Goal: Information Seeking & Learning: Learn about a topic

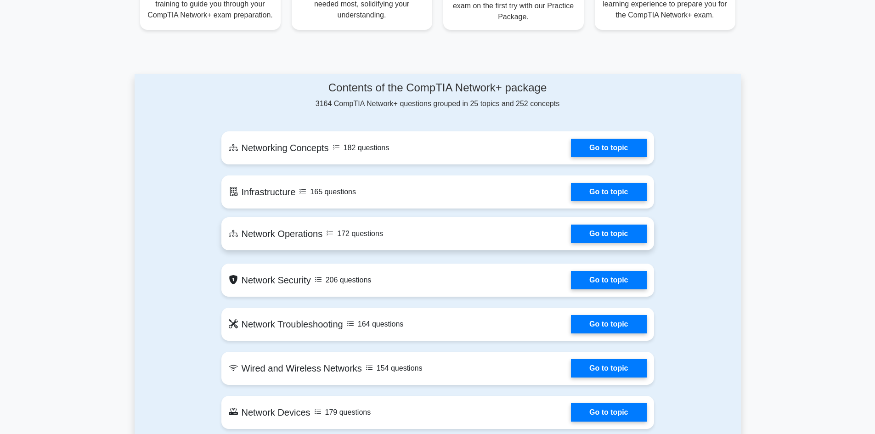
scroll to position [459, 0]
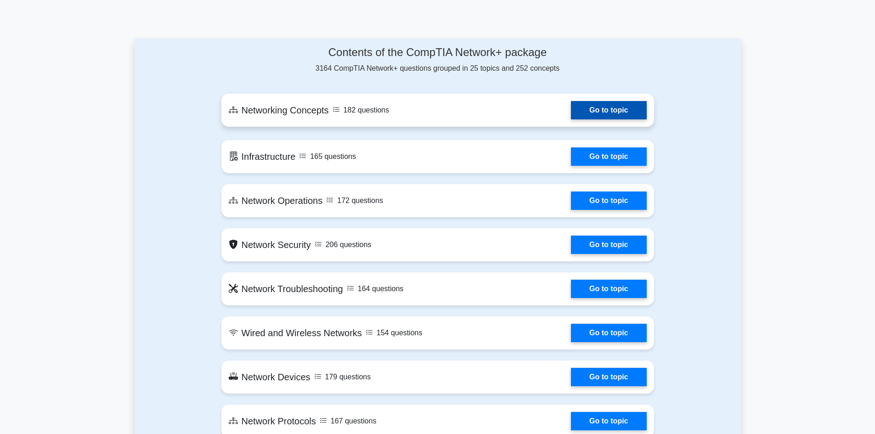
click at [646, 119] on link "Go to topic" at bounding box center [608, 110] width 75 height 18
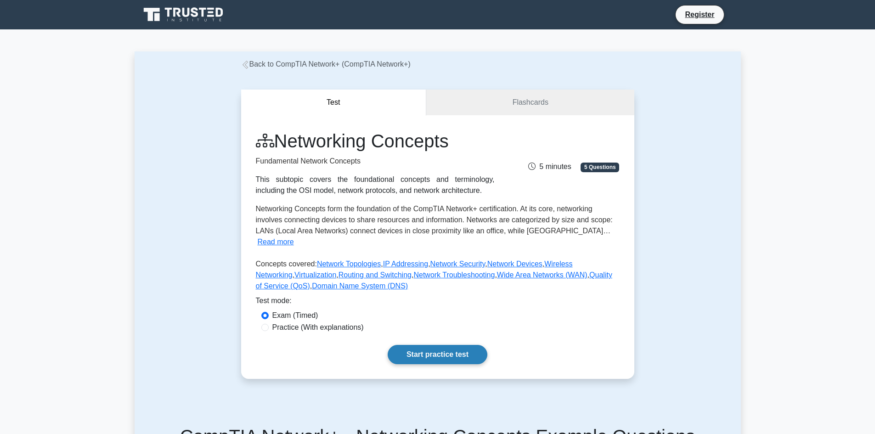
click at [448, 345] on link "Start practice test" at bounding box center [437, 354] width 100 height 19
click at [272, 322] on label "Practice (With explanations)" at bounding box center [317, 327] width 91 height 11
click at [269, 324] on input "Practice (With explanations)" at bounding box center [264, 327] width 7 height 7
radio input "true"
click at [448, 345] on link "Start practice test" at bounding box center [437, 354] width 100 height 19
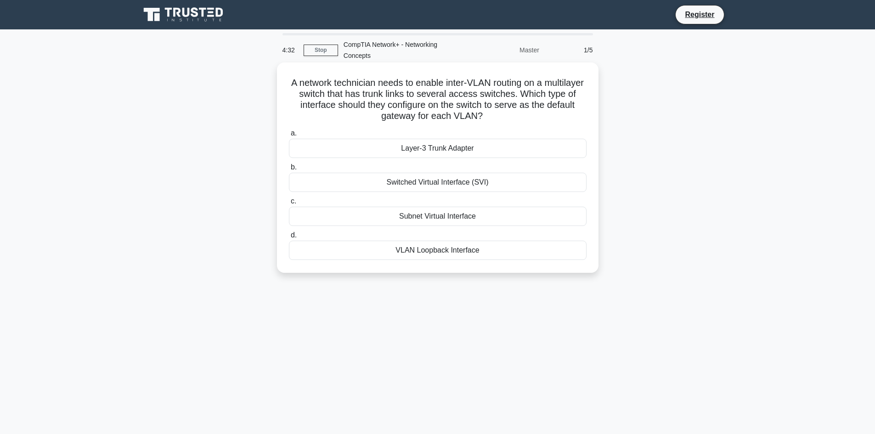
click at [454, 178] on div "Switched Virtual Interface (SVI)" at bounding box center [437, 182] width 297 height 19
click at [289, 170] on input "b. Switched Virtual Interface (SVI)" at bounding box center [289, 167] width 0 height 6
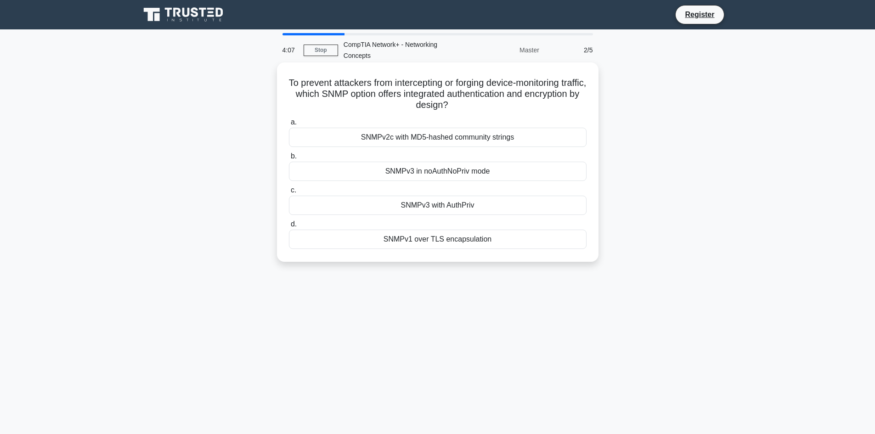
click at [459, 206] on div "SNMPv3 with AuthPriv" at bounding box center [437, 205] width 297 height 19
click at [289, 193] on input "c. SNMPv3 with AuthPriv" at bounding box center [289, 190] width 0 height 6
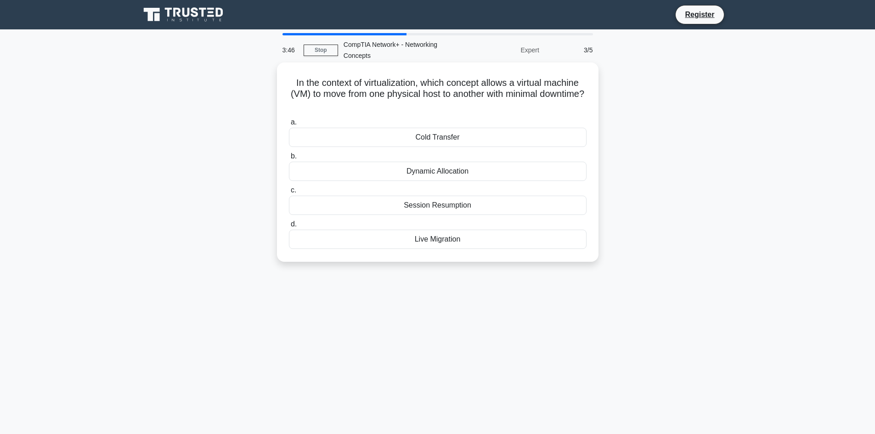
click at [434, 207] on div "Session Resumption" at bounding box center [437, 205] width 297 height 19
click at [289, 193] on input "c. Session Resumption" at bounding box center [289, 190] width 0 height 6
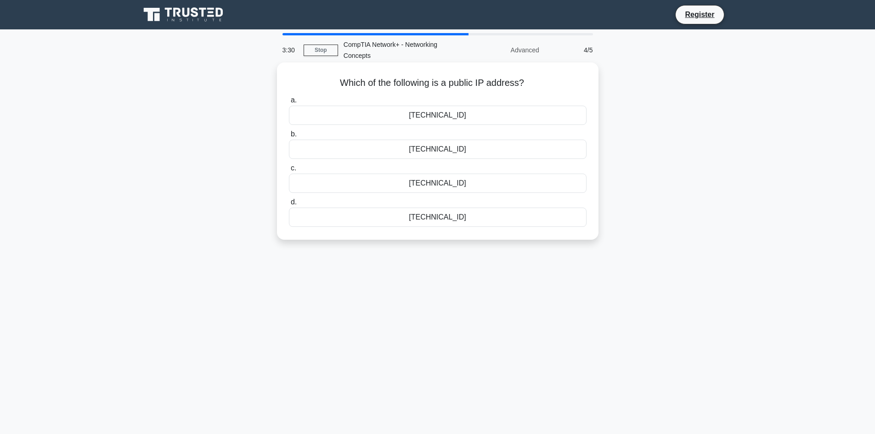
click at [454, 148] on div "8.8.8.8" at bounding box center [437, 149] width 297 height 19
click at [289, 137] on input "b. 8.8.8.8" at bounding box center [289, 134] width 0 height 6
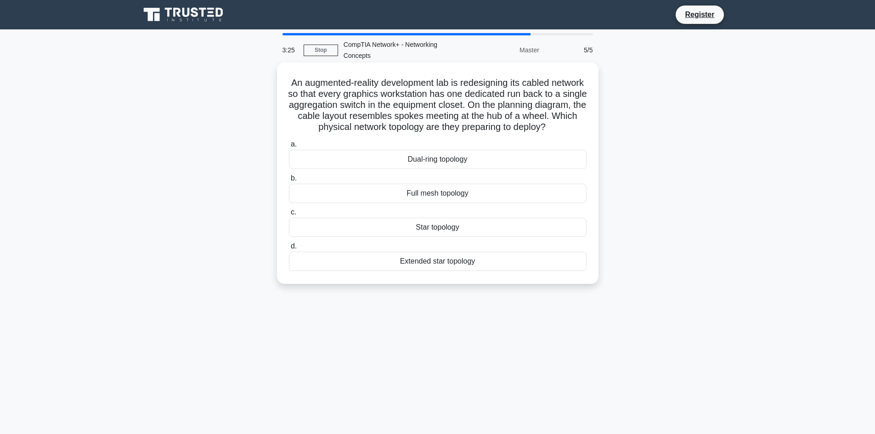
click at [459, 203] on div "Full mesh topology" at bounding box center [437, 193] width 297 height 19
click at [289, 181] on input "b. Full mesh topology" at bounding box center [289, 178] width 0 height 6
